Goal: Check status: Check status

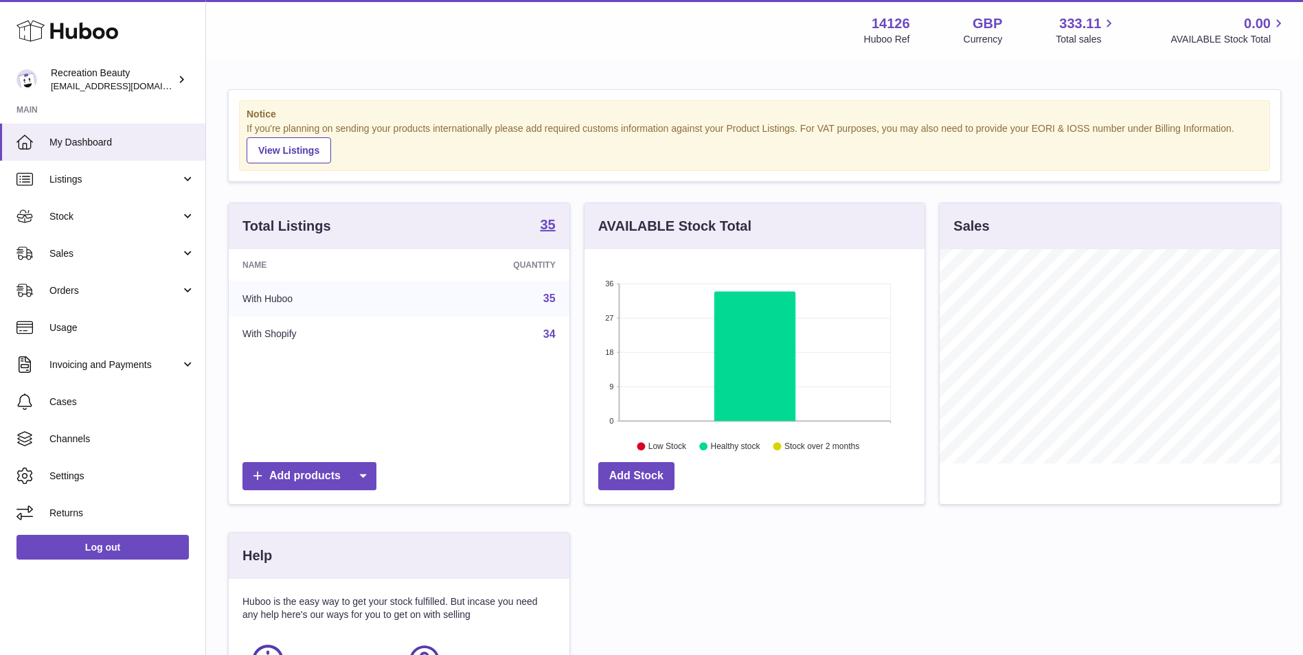
scroll to position [214, 340]
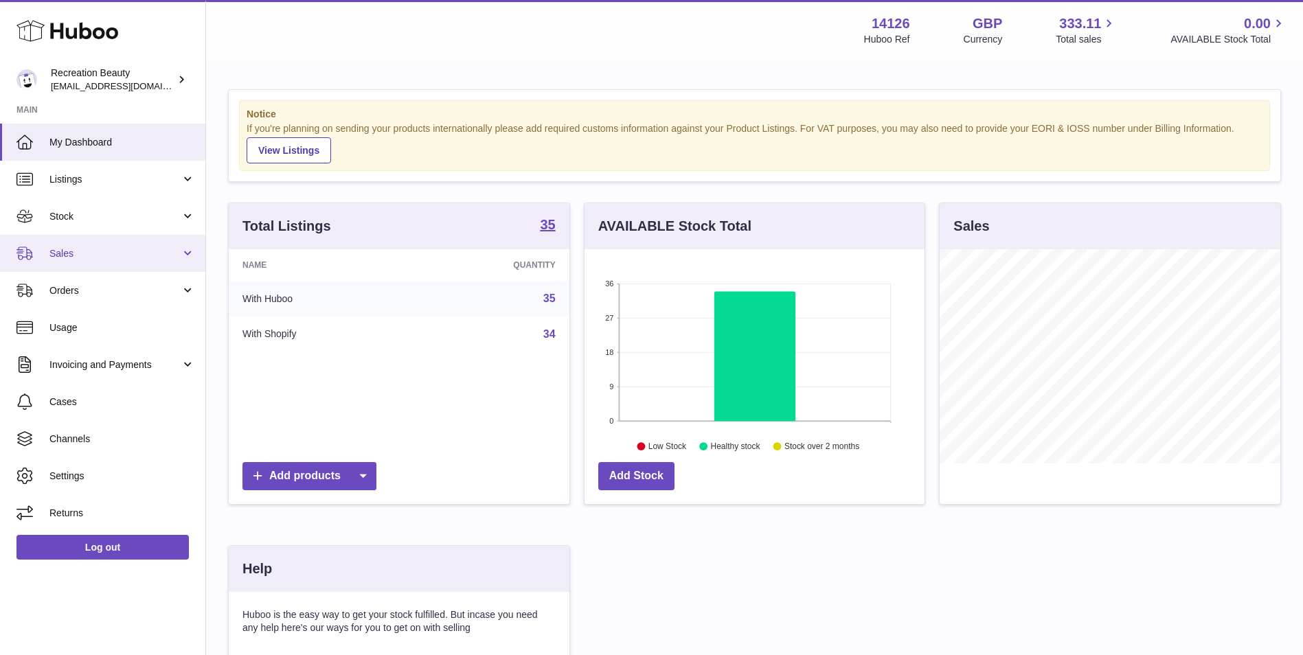
click at [108, 260] on link "Sales" at bounding box center [102, 253] width 205 height 37
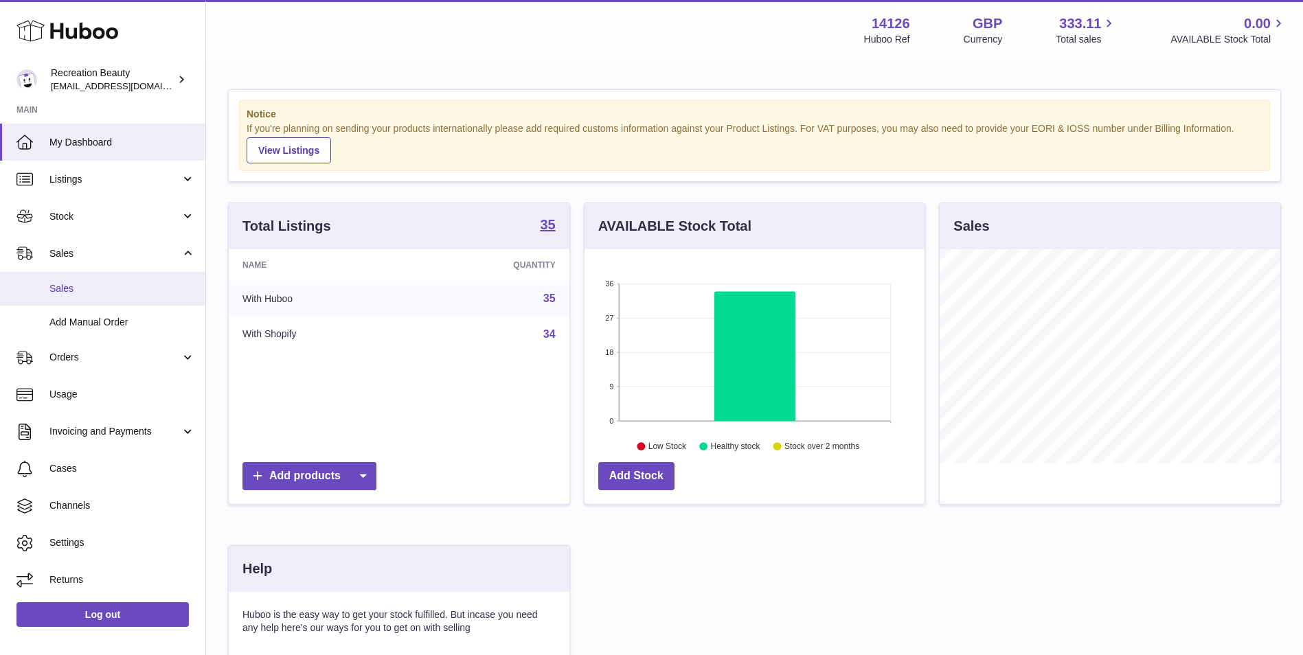
click at [98, 291] on span "Sales" at bounding box center [122, 288] width 146 height 13
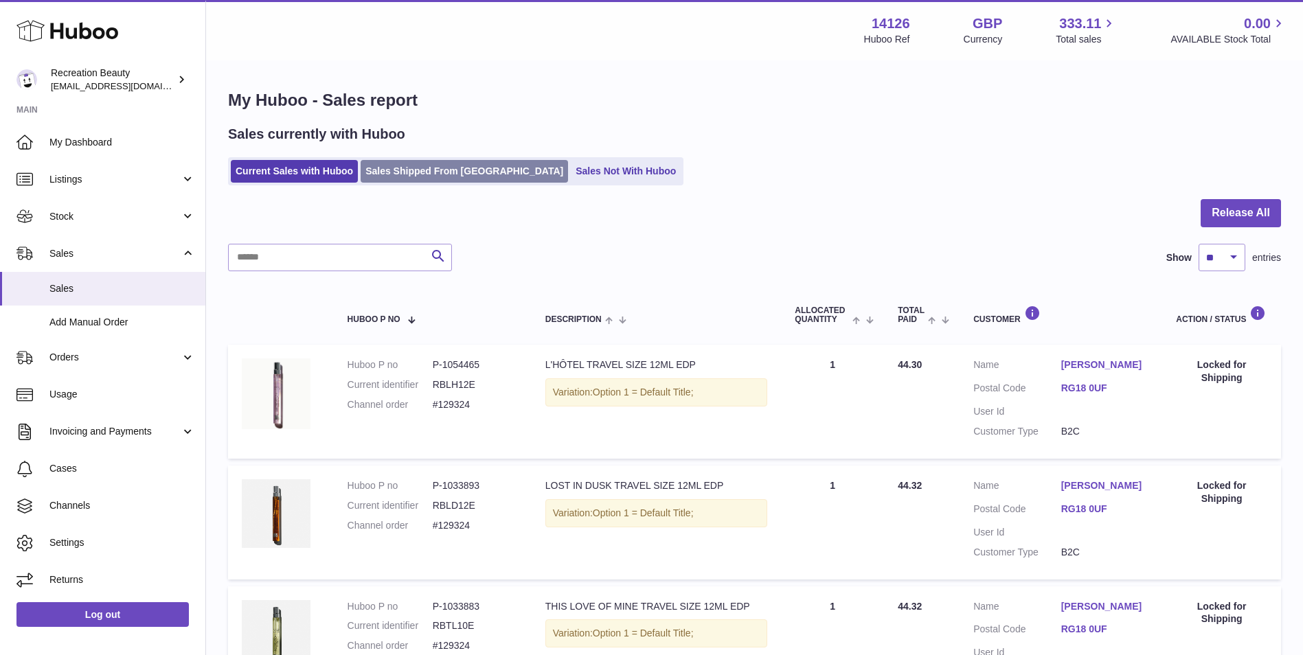
click at [420, 172] on link "Sales Shipped From Huboo" at bounding box center [463, 171] width 207 height 23
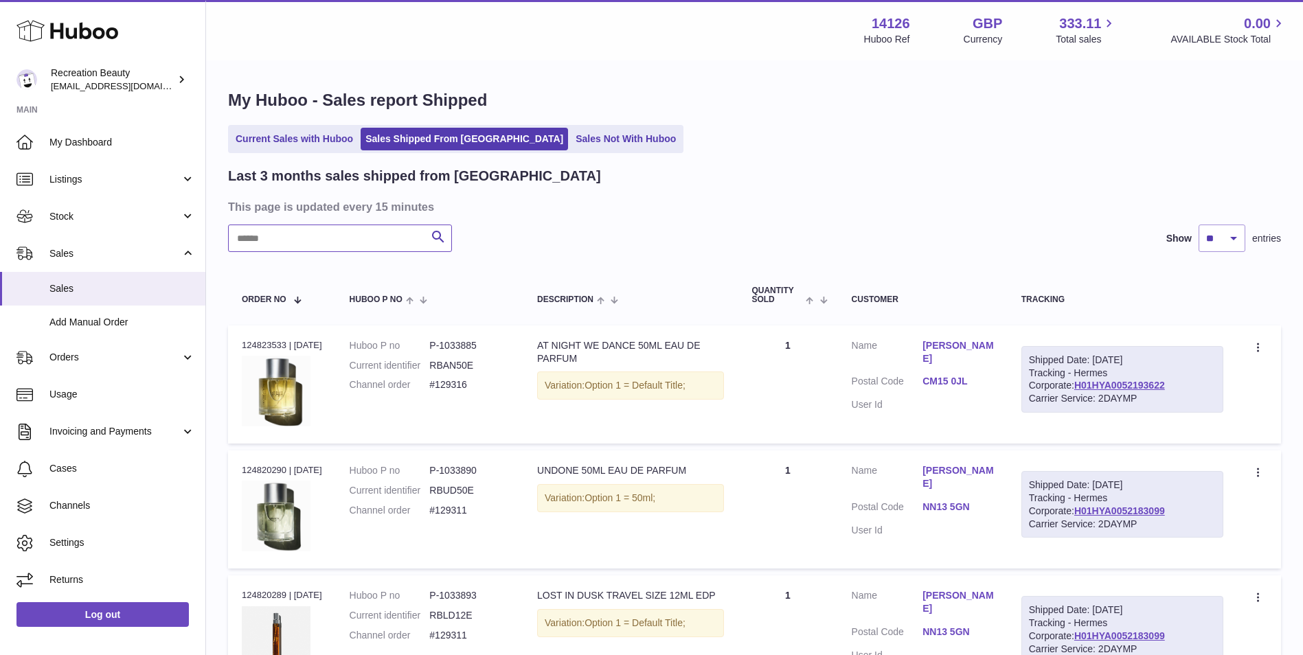
click at [345, 238] on input "text" at bounding box center [340, 238] width 224 height 27
paste input "******"
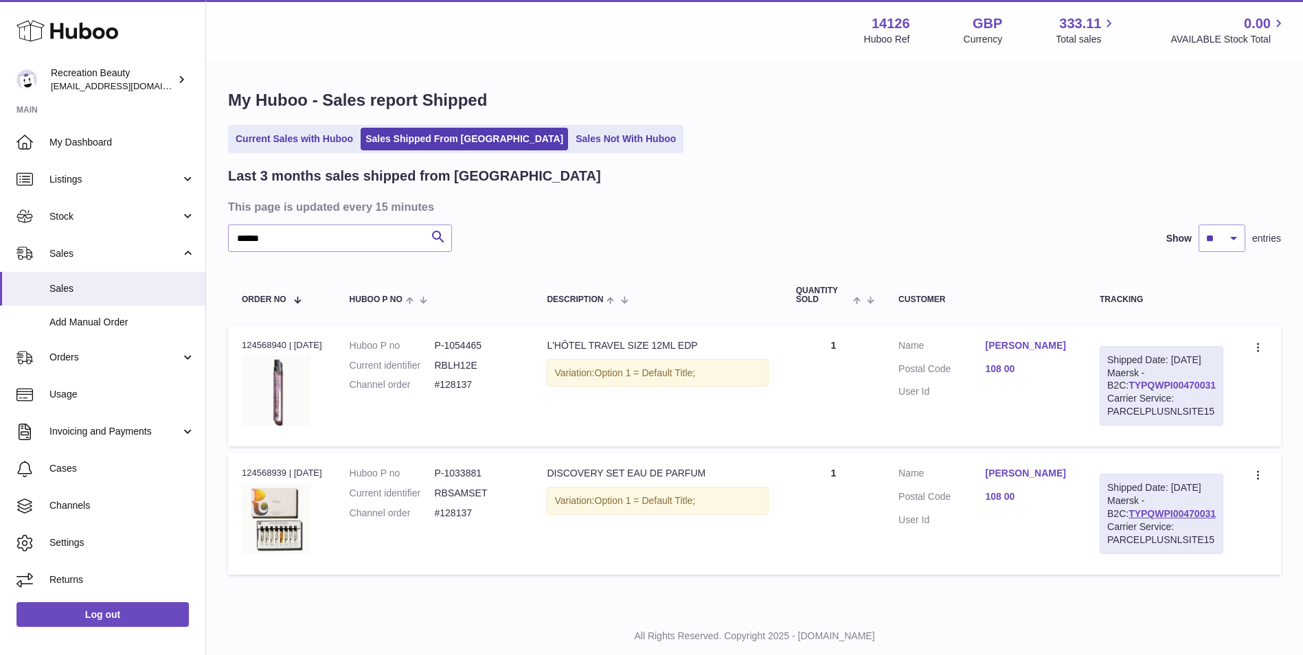
click at [1158, 391] on link "TYPQWPI00470031" at bounding box center [1171, 385] width 87 height 11
drag, startPoint x: 295, startPoint y: 241, endPoint x: 172, endPoint y: 237, distance: 122.3
click at [172, 237] on div "Huboo Recreation Beauty customercare@recreationbeauty.com Main My Dashboard Lis…" at bounding box center [651, 344] width 1303 height 689
paste input "text"
click at [1137, 391] on link "TYPQWPI00470021" at bounding box center [1171, 385] width 87 height 11
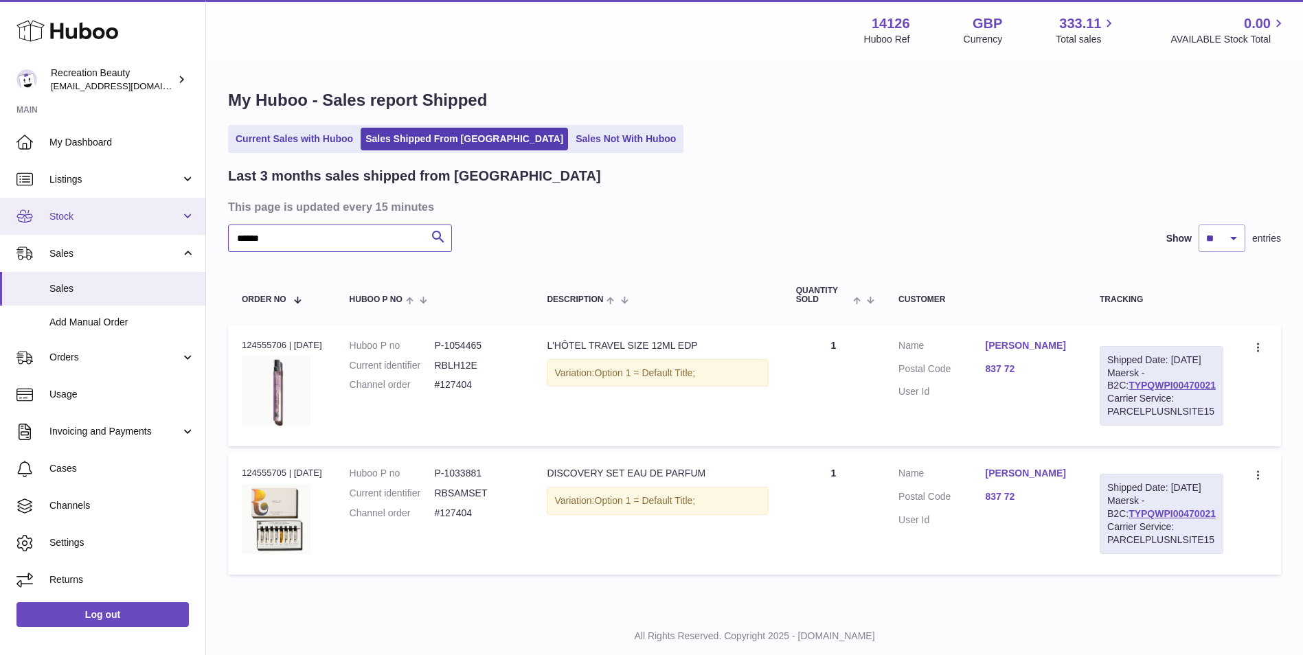
drag, startPoint x: 283, startPoint y: 238, endPoint x: 190, endPoint y: 218, distance: 95.0
click at [190, 218] on div "Huboo Recreation Beauty customercare@recreationbeauty.com Main My Dashboard Lis…" at bounding box center [651, 344] width 1303 height 689
paste input "text"
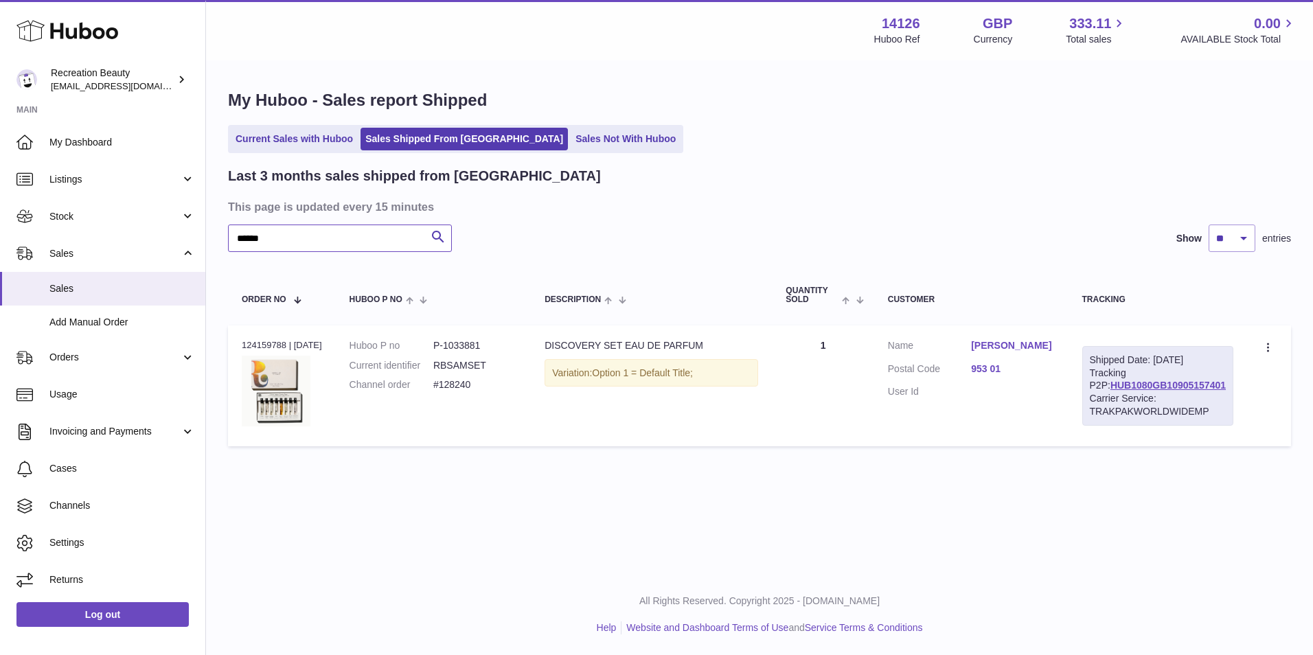
click at [277, 238] on input "******" at bounding box center [340, 238] width 224 height 27
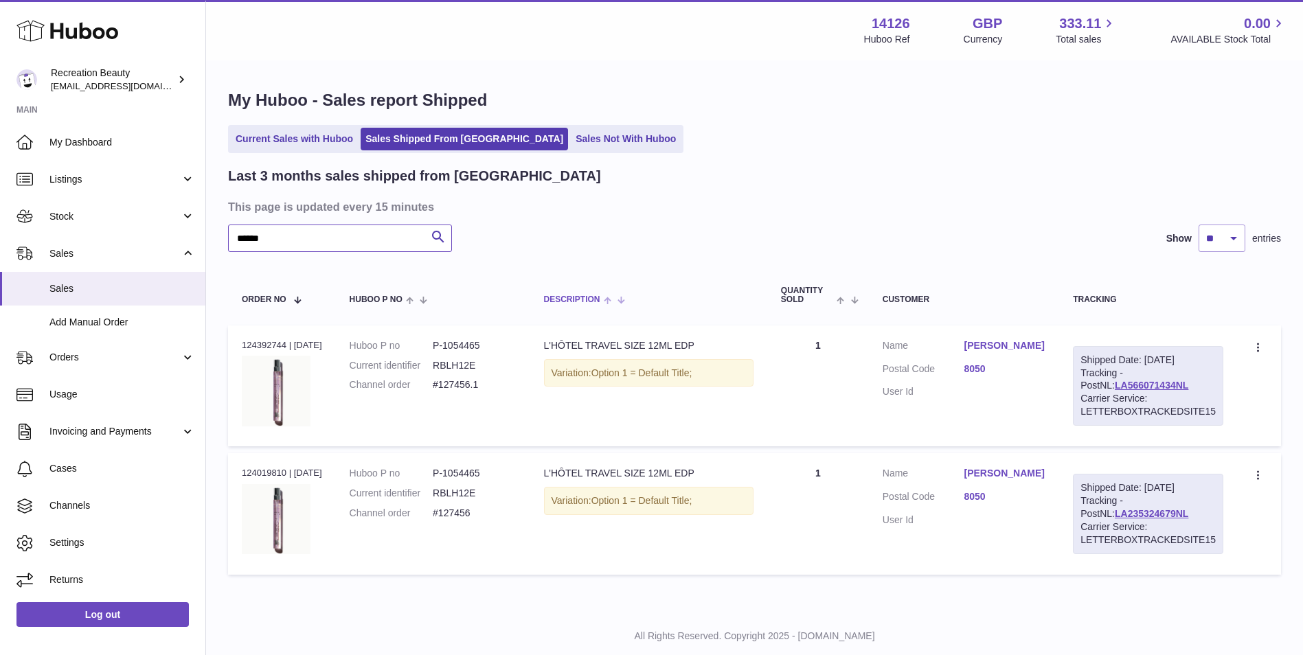
scroll to position [34, 0]
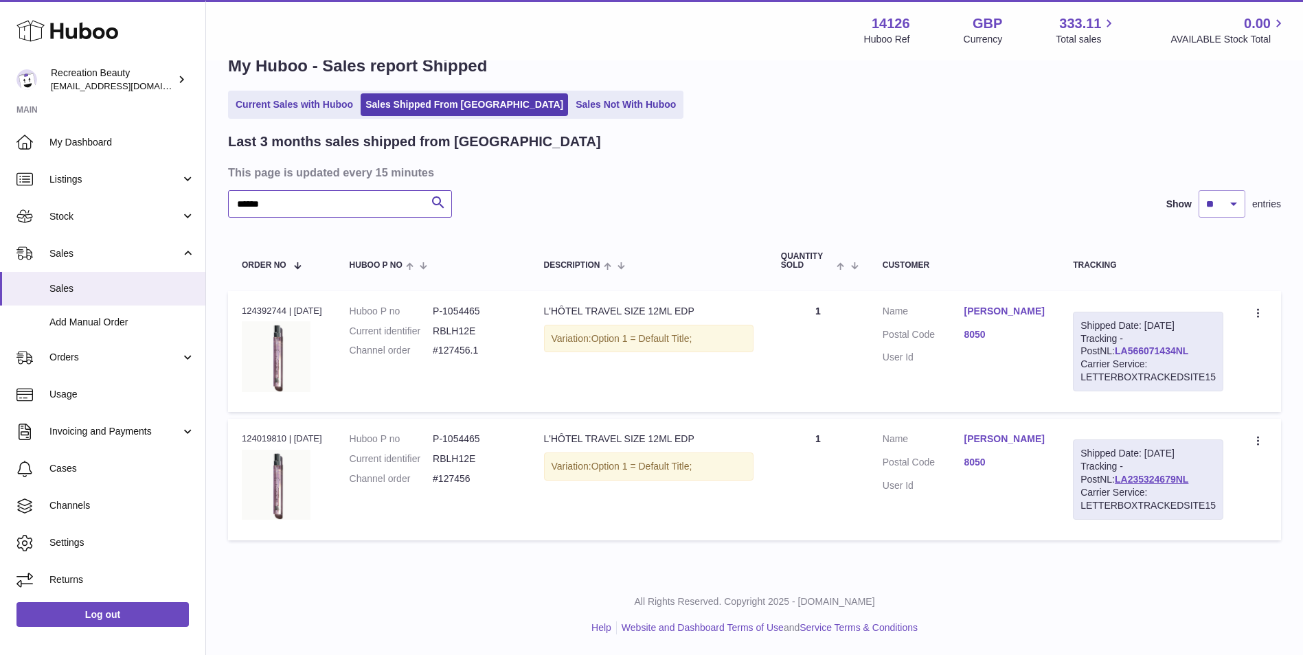
type input "******"
click at [1115, 352] on link "LA566071434NL" at bounding box center [1150, 350] width 73 height 11
click at [929, 165] on h3 "This page is updated every 15 minutes" at bounding box center [752, 172] width 1049 height 15
click at [1114, 348] on link "LA566071434NL" at bounding box center [1150, 350] width 73 height 11
